Goal: Communication & Community: Answer question/provide support

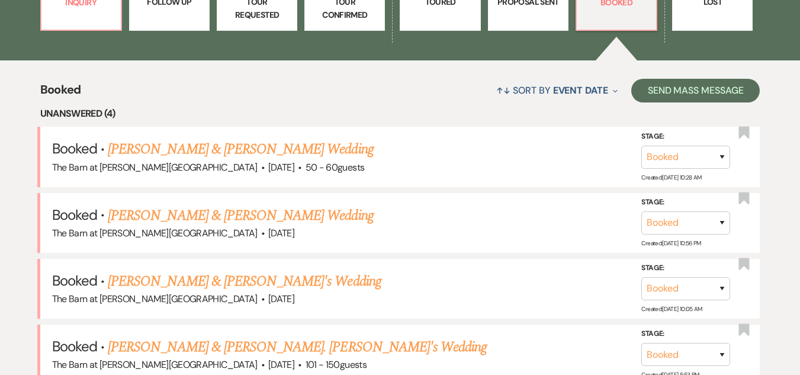
scroll to position [415, 0]
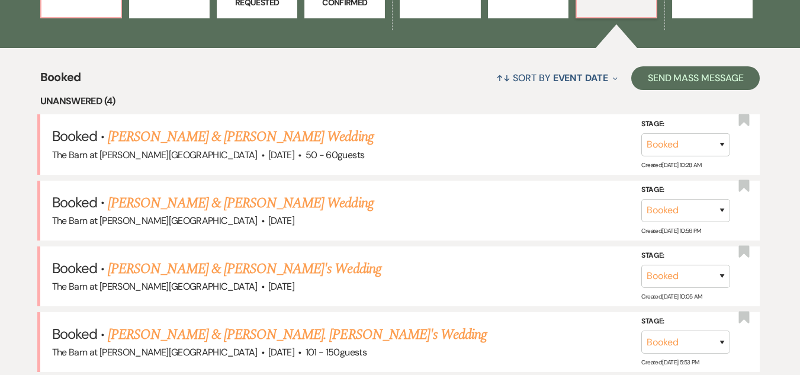
click at [284, 129] on link "[PERSON_NAME] & [PERSON_NAME] Wedding" at bounding box center [240, 136] width 265 height 21
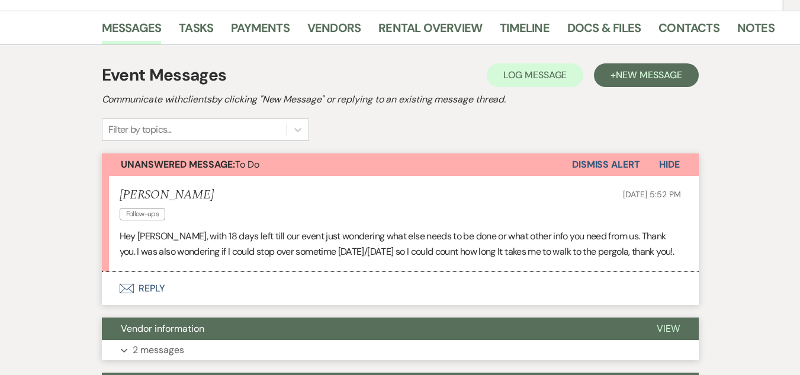
scroll to position [296, 0]
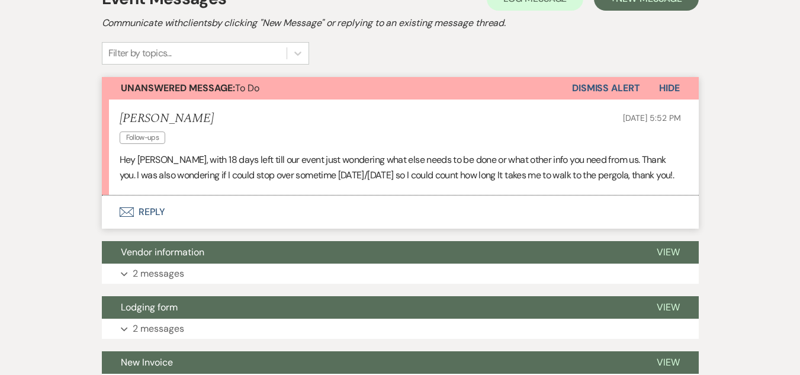
click at [149, 209] on button "Envelope Reply" at bounding box center [400, 211] width 597 height 33
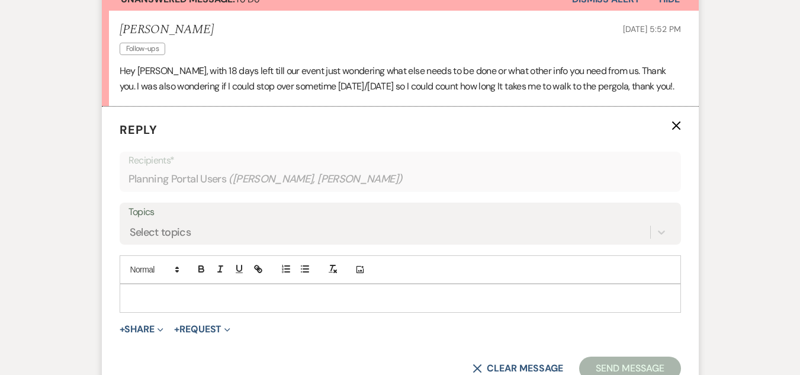
scroll to position [426, 0]
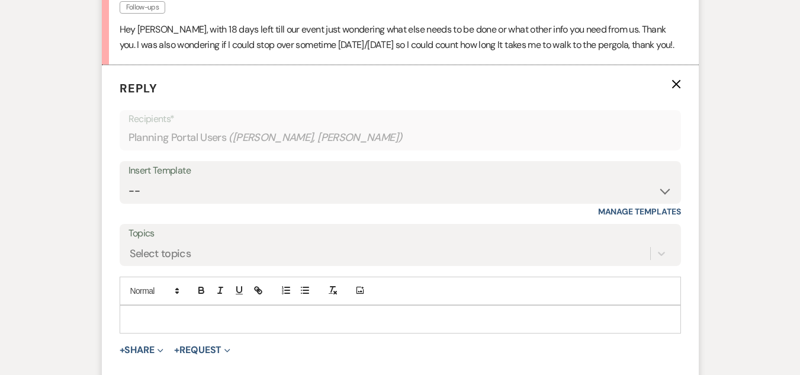
click at [214, 320] on p at bounding box center [400, 319] width 542 height 13
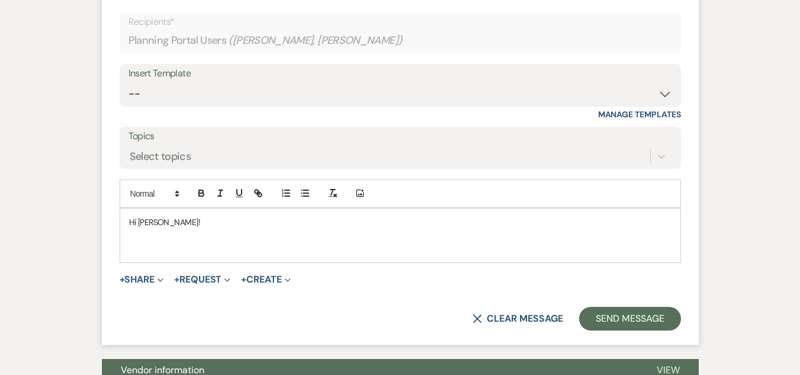
scroll to position [524, 0]
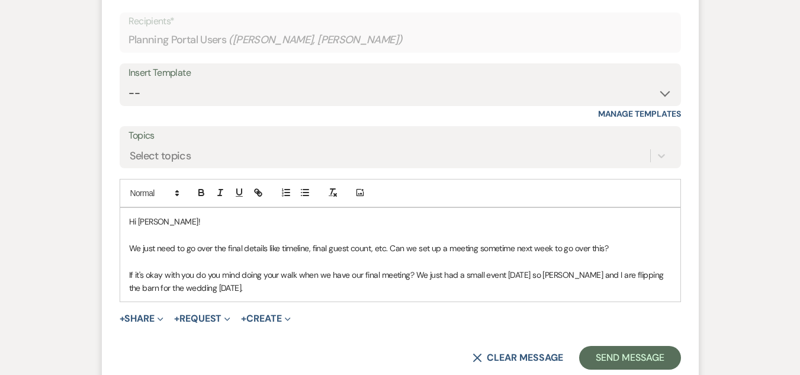
click at [666, 273] on p "If it's okay with you do you mind doing your walk when we have our final meetin…" at bounding box center [400, 281] width 542 height 27
click at [644, 286] on p "If it's okay with you do you mind doing your walk when we have our final meetin…" at bounding box center [400, 281] width 542 height 27
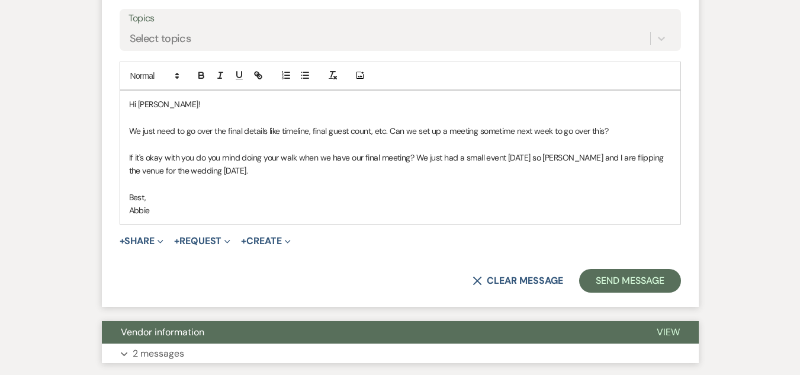
scroll to position [702, 0]
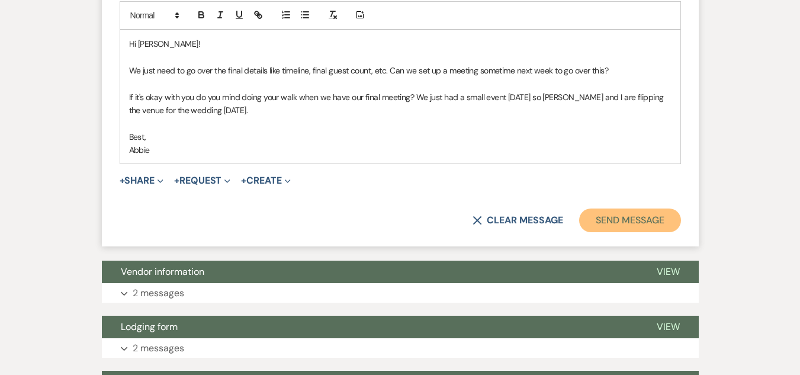
click at [615, 220] on button "Send Message" at bounding box center [629, 220] width 101 height 24
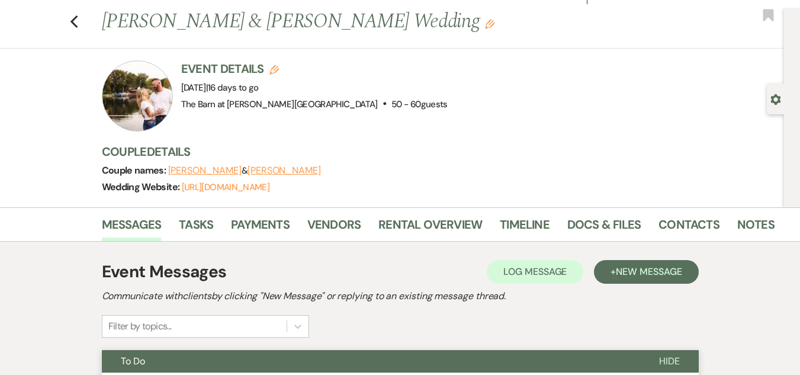
scroll to position [0, 0]
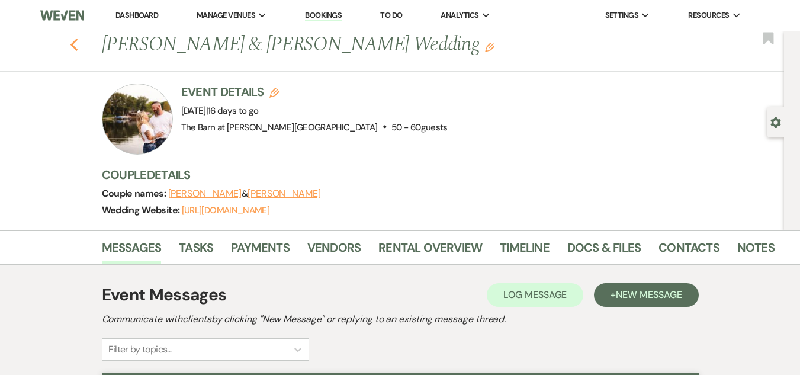
click at [78, 41] on use "button" at bounding box center [74, 44] width 8 height 13
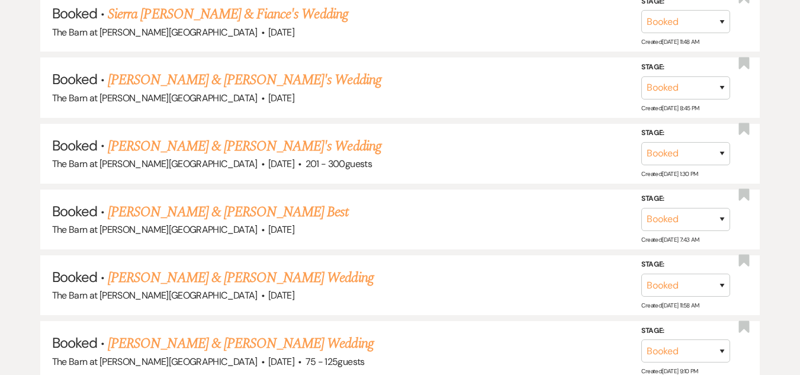
scroll to position [2606, 0]
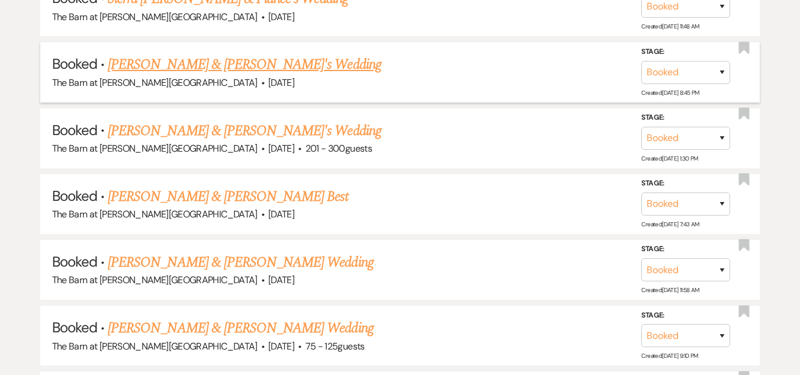
click at [255, 63] on link "[PERSON_NAME] & [PERSON_NAME]'s Wedding" at bounding box center [245, 64] width 274 height 21
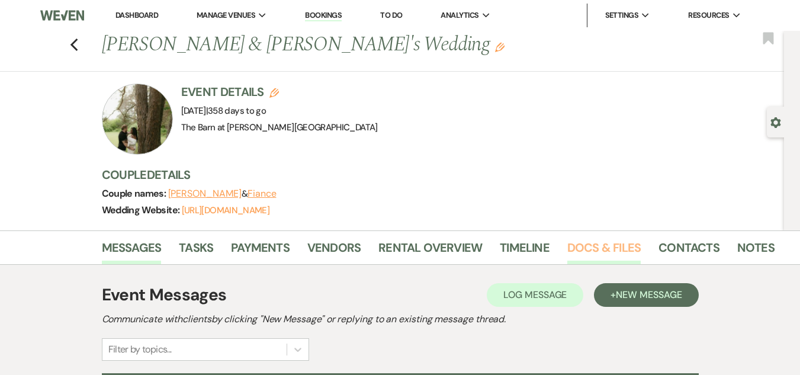
click at [598, 249] on link "Docs & Files" at bounding box center [603, 251] width 73 height 26
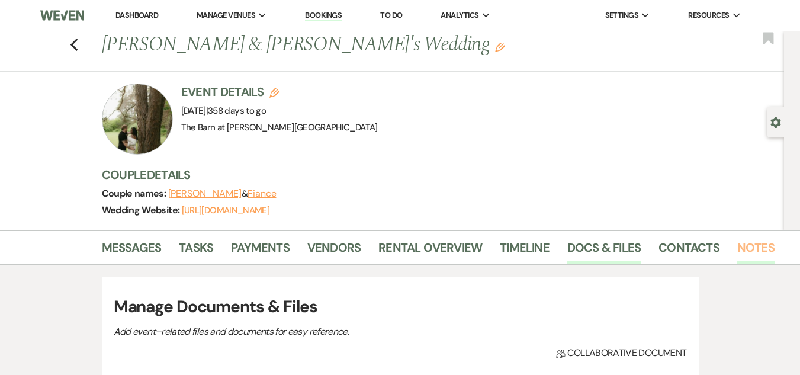
click at [737, 248] on link "Notes" at bounding box center [755, 251] width 37 height 26
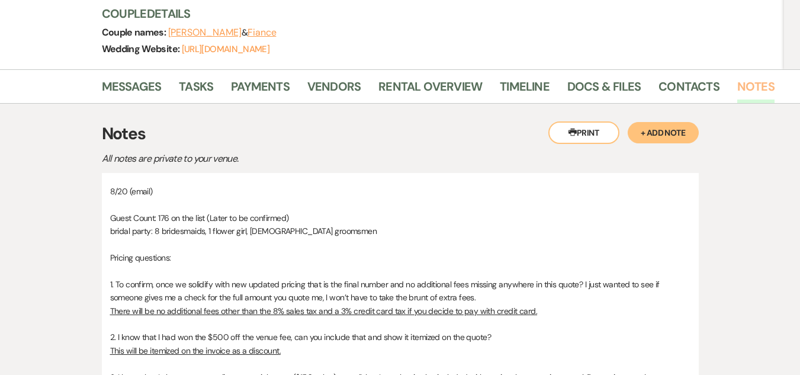
scroll to position [178, 0]
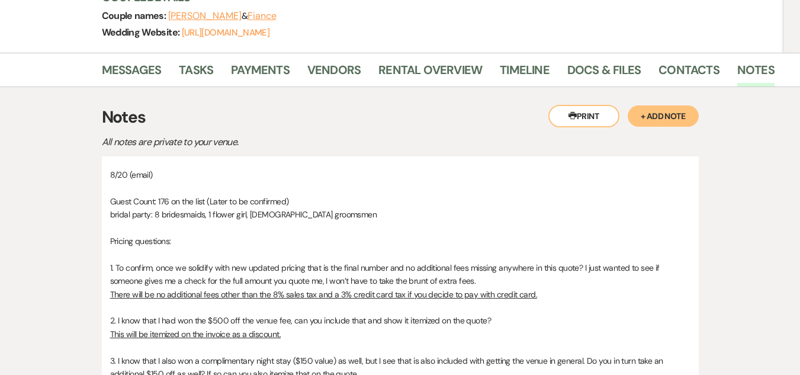
click at [651, 113] on button "+ Add Note" at bounding box center [663, 115] width 71 height 21
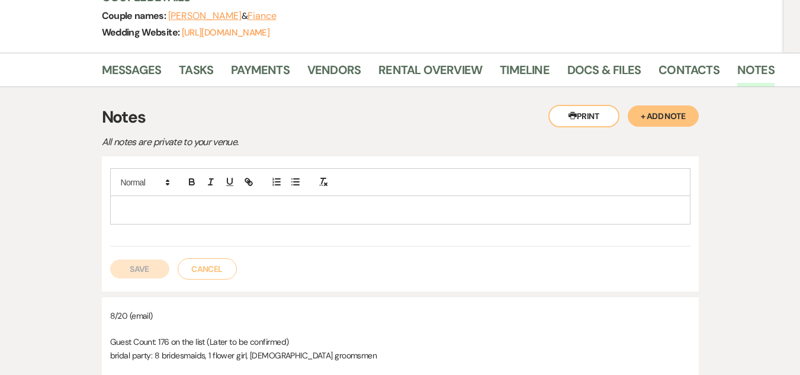
click at [362, 214] on p at bounding box center [400, 209] width 561 height 13
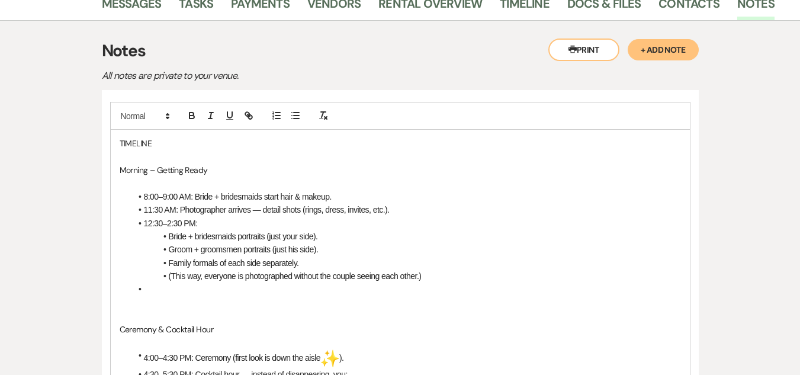
scroll to position [296, 0]
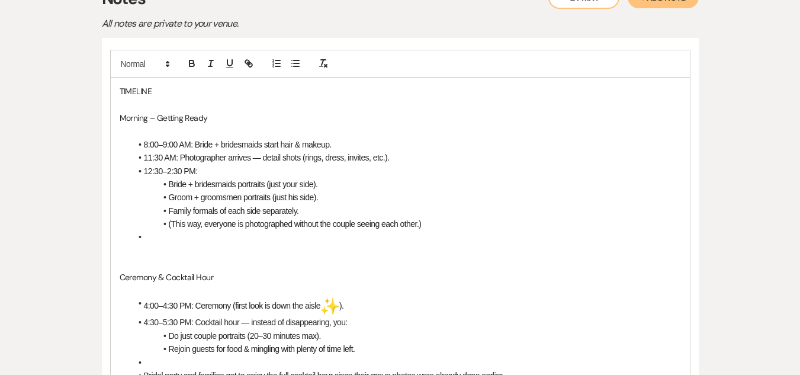
click at [187, 261] on p at bounding box center [400, 263] width 561 height 13
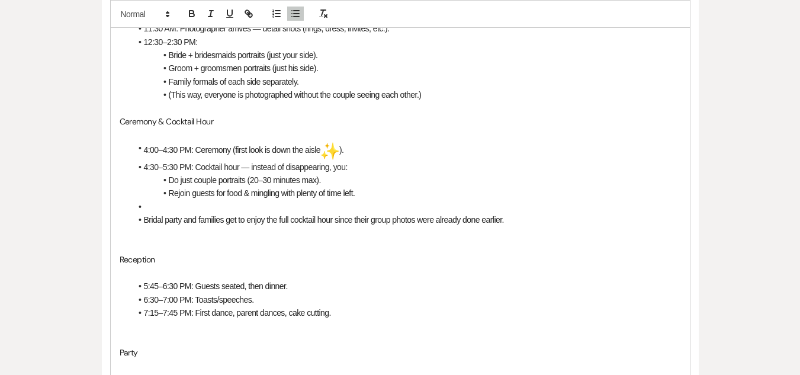
scroll to position [474, 0]
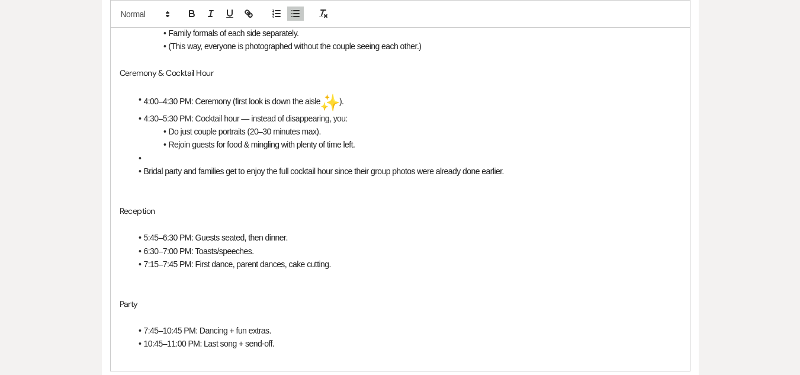
click at [194, 198] on p at bounding box center [400, 197] width 561 height 13
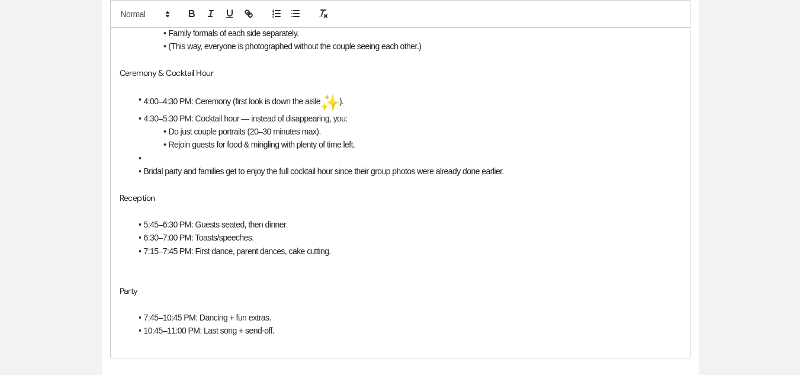
click at [204, 156] on li at bounding box center [406, 158] width 550 height 13
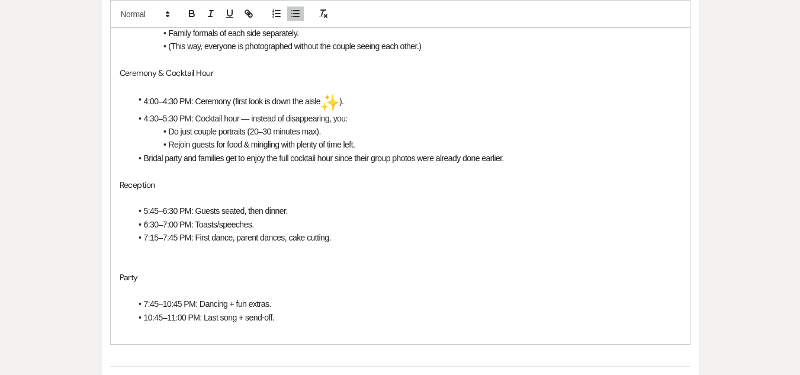
click at [163, 265] on p at bounding box center [400, 264] width 561 height 13
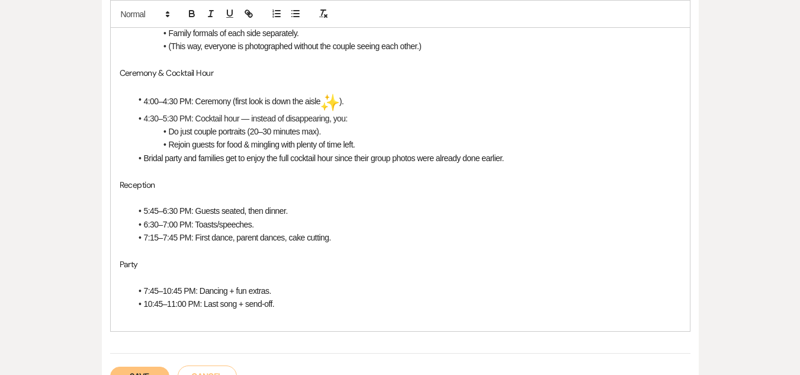
click at [182, 321] on p at bounding box center [400, 317] width 561 height 13
click at [144, 358] on button "Save" at bounding box center [139, 363] width 59 height 19
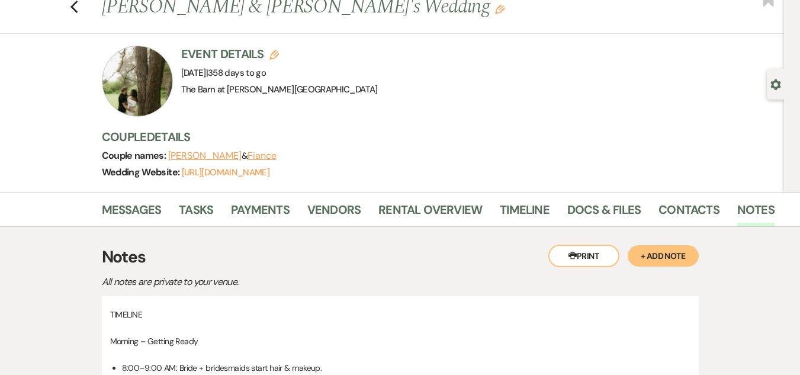
scroll to position [0, 0]
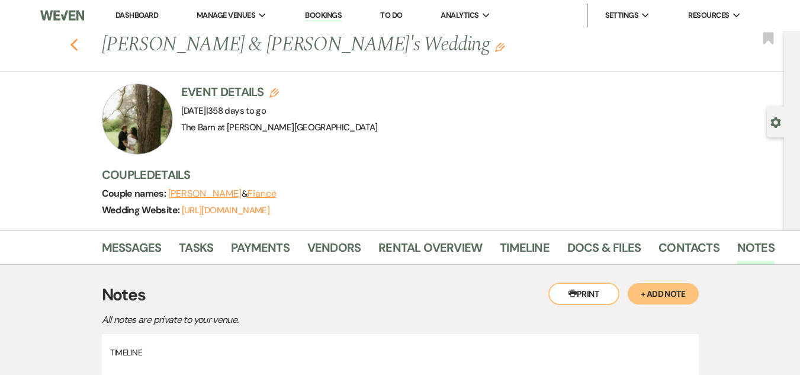
click at [76, 44] on use "button" at bounding box center [74, 44] width 8 height 13
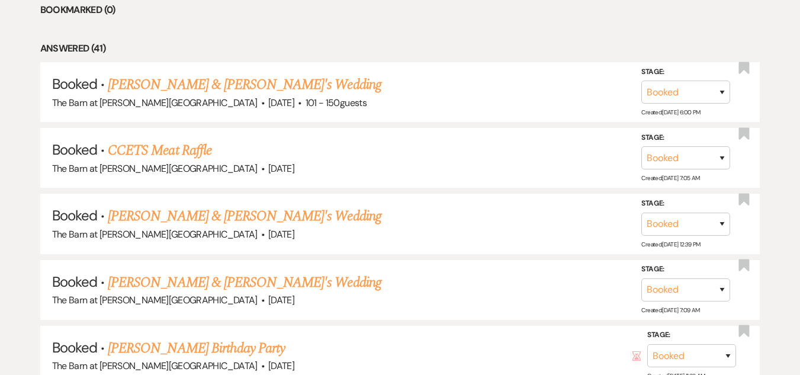
scroll to position [1070, 0]
